Goal: Transaction & Acquisition: Book appointment/travel/reservation

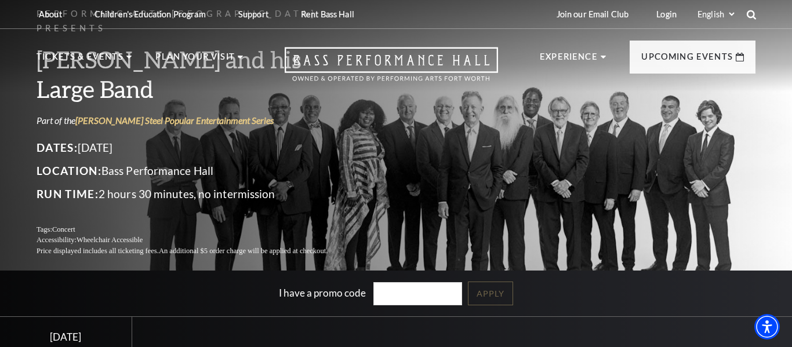
click at [754, 18] on use at bounding box center [751, 14] width 9 height 9
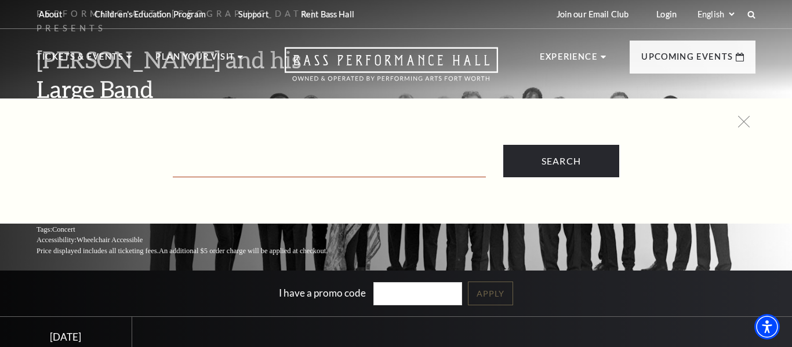
click at [401, 163] on input "Text field" at bounding box center [329, 166] width 313 height 24
type input "[PERSON_NAME]"
click at [503, 145] on input "Search" at bounding box center [561, 161] width 116 height 32
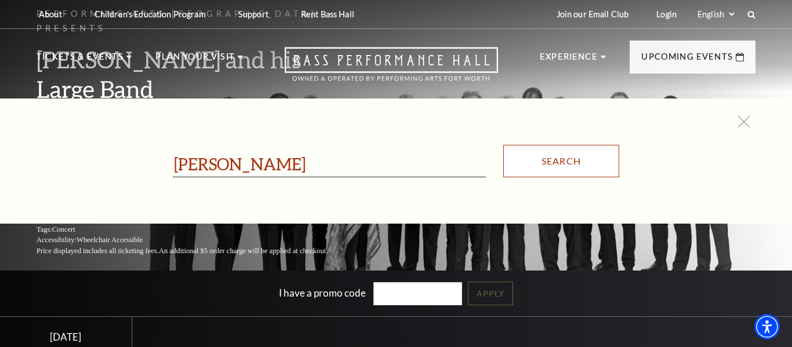
click at [565, 166] on input "Search" at bounding box center [561, 161] width 116 height 32
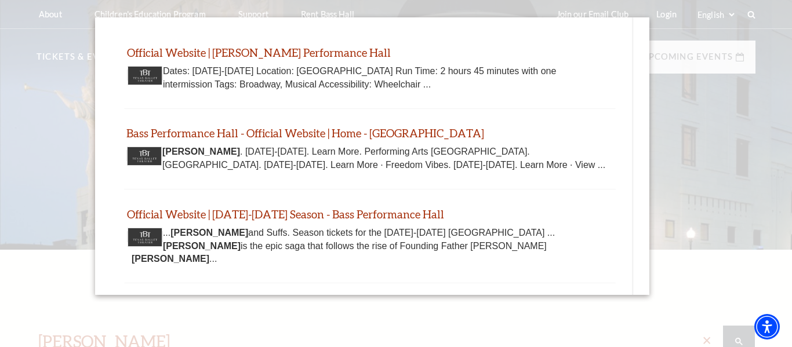
scroll to position [43, 0]
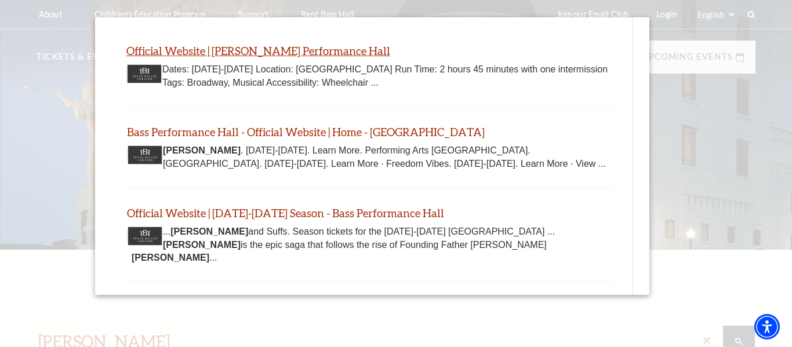
click at [284, 54] on link "Official Website | [PERSON_NAME] Performance Hall" at bounding box center [258, 50] width 264 height 13
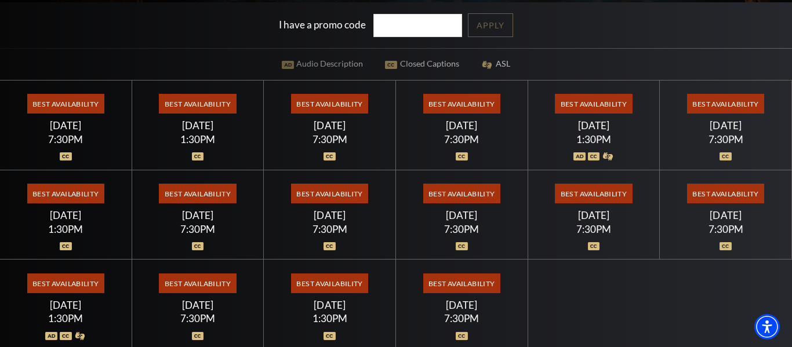
scroll to position [265, 0]
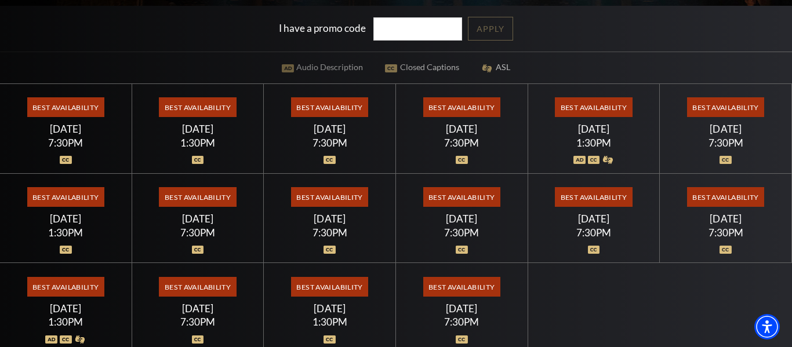
click at [67, 113] on span "Best Availability" at bounding box center [65, 107] width 77 height 20
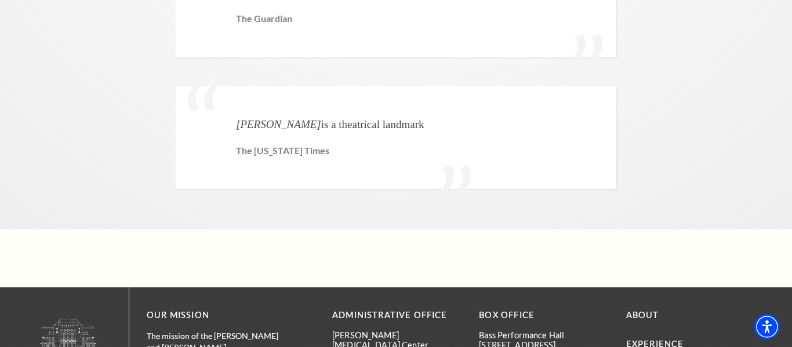
scroll to position [3068, 0]
